Goal: Task Accomplishment & Management: Manage account settings

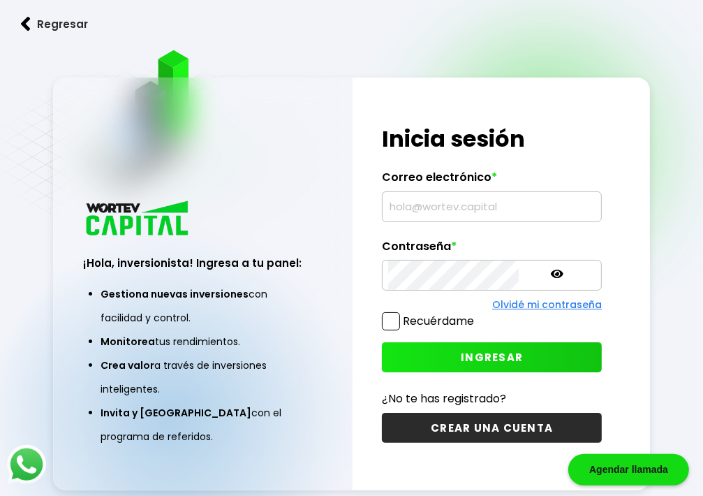
click at [411, 214] on input "text" at bounding box center [491, 206] width 207 height 29
type input "Y"
type input "y"
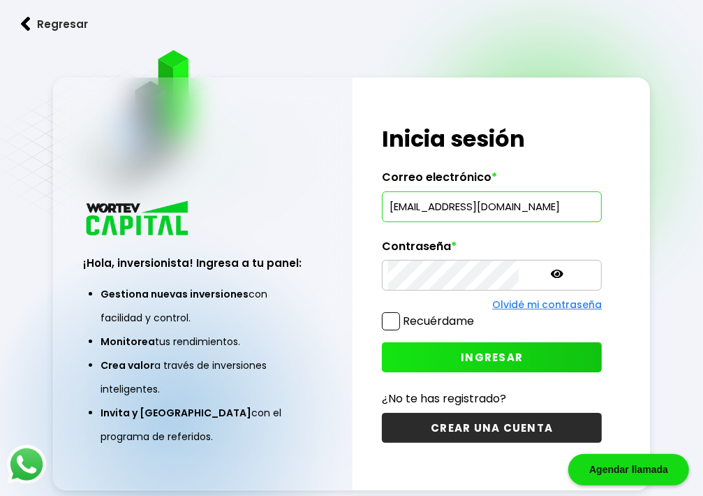
scroll to position [0, 15]
type input "[EMAIL_ADDRESS][DOMAIN_NAME]"
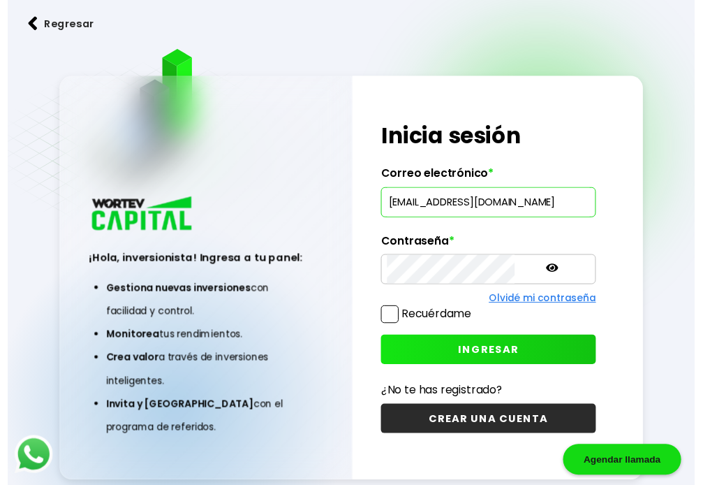
scroll to position [0, 0]
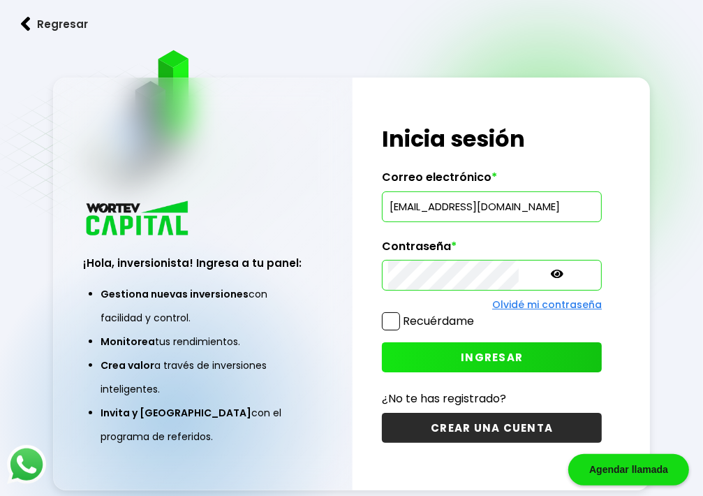
click at [467, 358] on span "INGRESAR" at bounding box center [492, 357] width 62 height 15
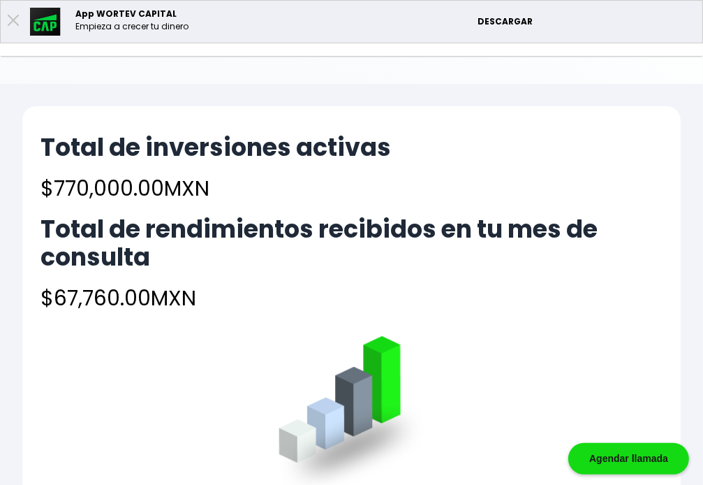
scroll to position [70, 0]
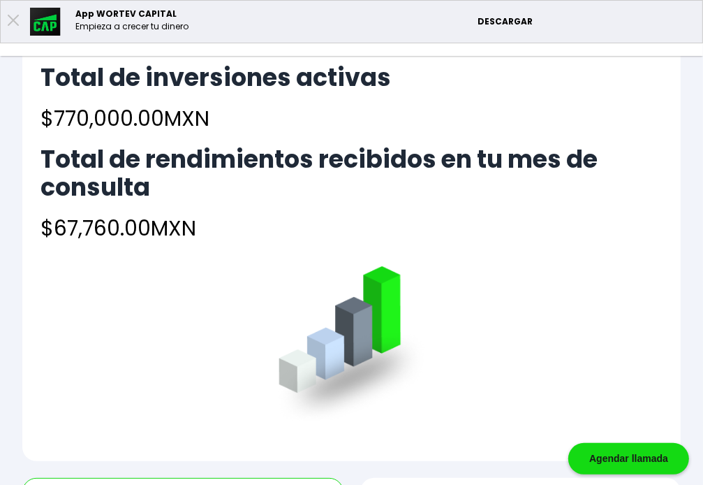
click at [0, 0] on li "Mis inversiones" at bounding box center [0, 0] width 0 height 0
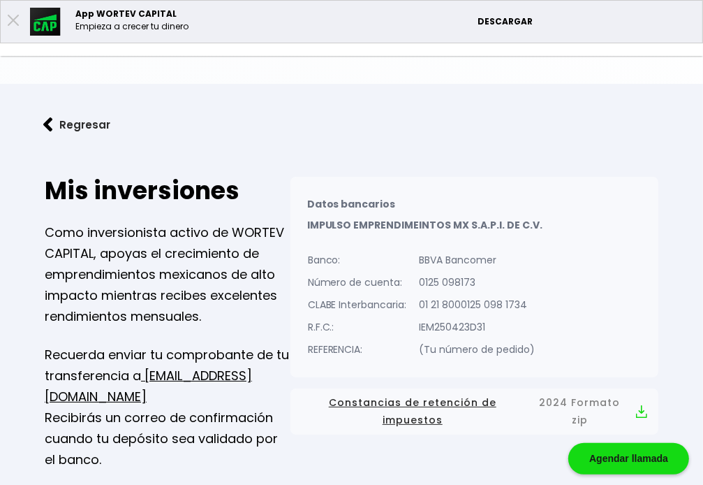
click at [0, 0] on li "Mis datos bancarios" at bounding box center [0, 0] width 0 height 0
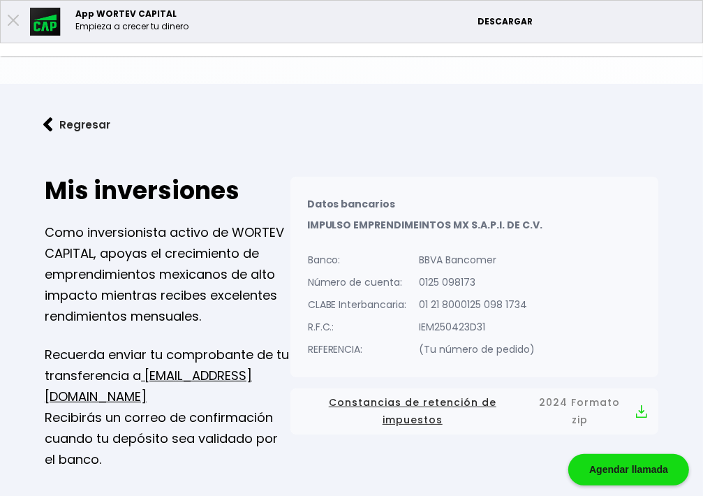
select select "Banamex"
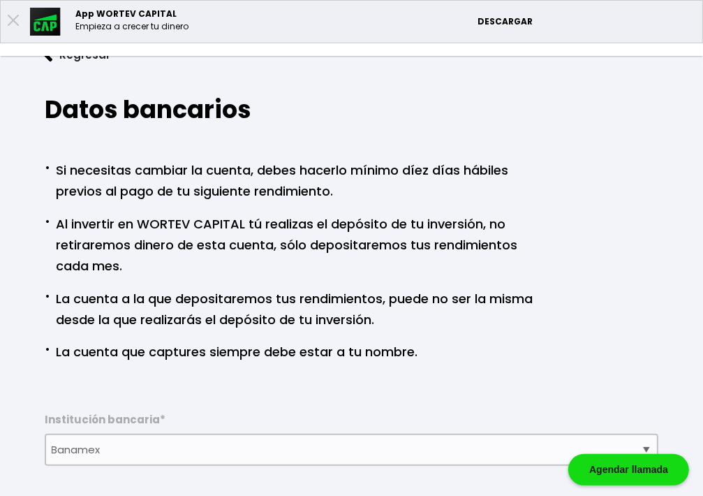
scroll to position [140, 0]
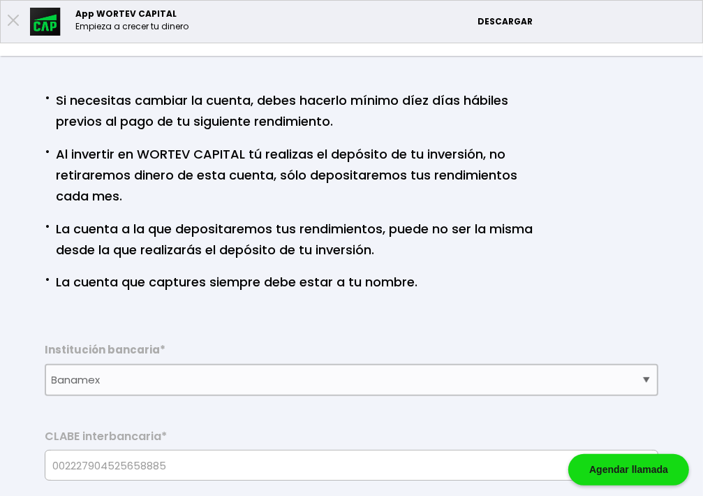
click at [0, 0] on li "Mis datos bancarios" at bounding box center [0, 0] width 0 height 0
click at [0, 0] on li "Mi contrato" at bounding box center [0, 0] width 0 height 0
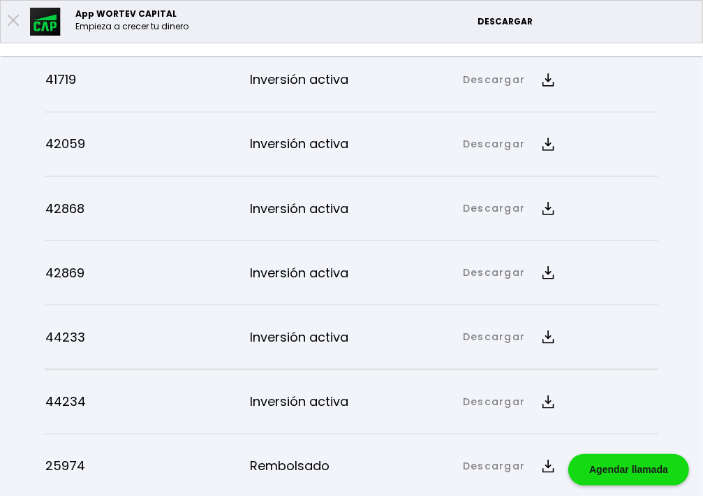
scroll to position [1207, 0]
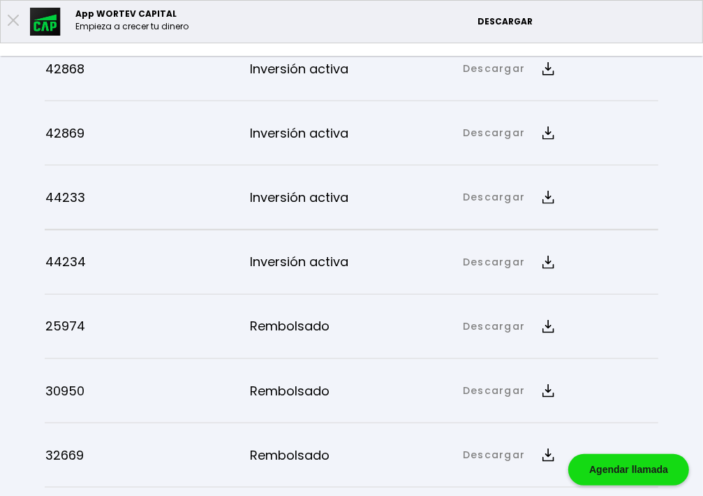
click at [555, 204] on img at bounding box center [549, 197] width 12 height 13
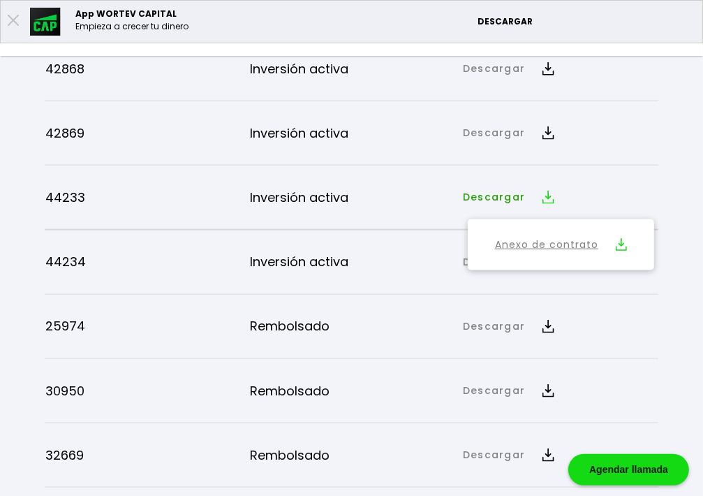
click at [620, 251] on img at bounding box center [621, 244] width 11 height 13
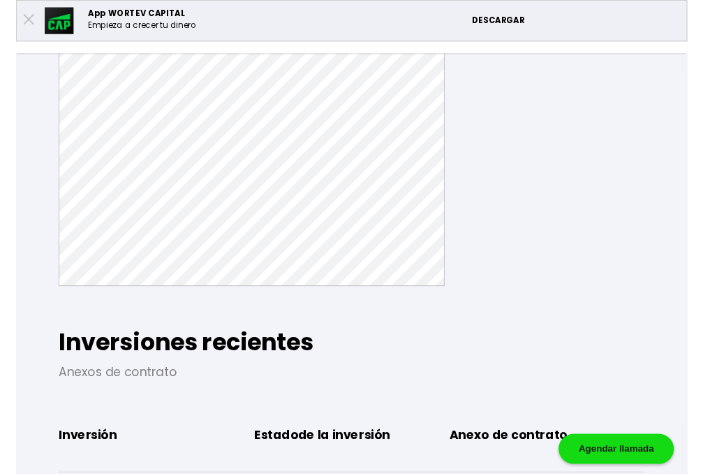
scroll to position [229, 0]
